Goal: Book appointment/travel/reservation

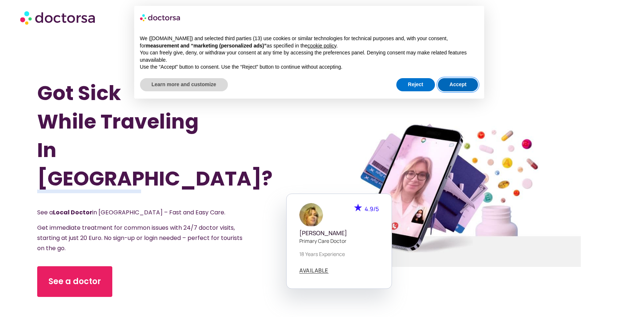
click at [463, 87] on button "Accept" at bounding box center [458, 84] width 40 height 13
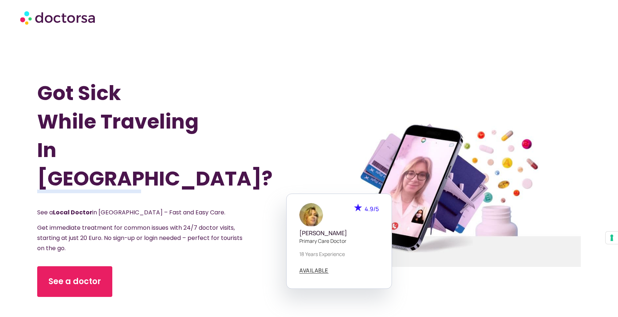
click at [166, 266] on div "See a doctor" at bounding box center [152, 281] width 231 height 31
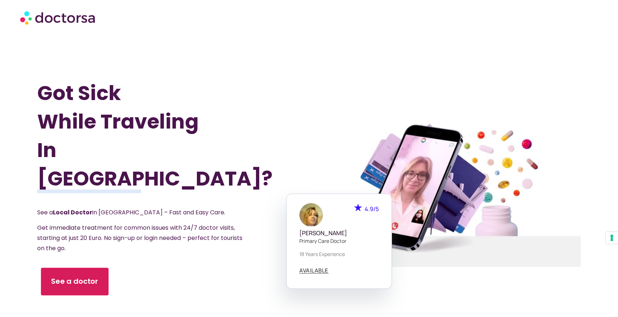
click at [75, 276] on span "See a doctor" at bounding box center [74, 281] width 47 height 11
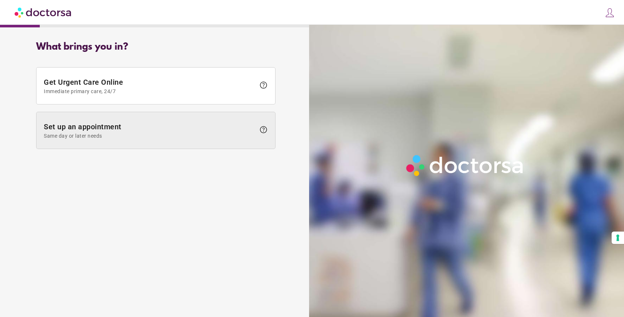
click at [195, 133] on span "Same day or later needs" at bounding box center [150, 136] width 212 height 6
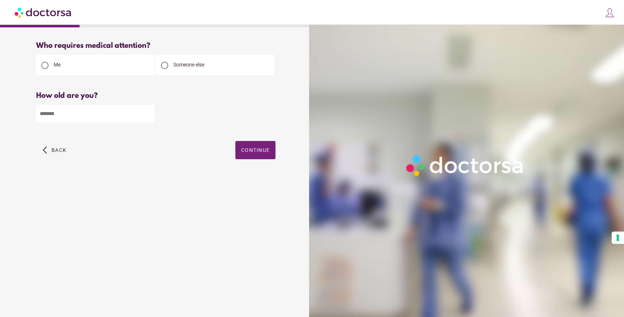
click at [75, 117] on input "number" at bounding box center [95, 114] width 119 height 18
